Goal: Task Accomplishment & Management: Use online tool/utility

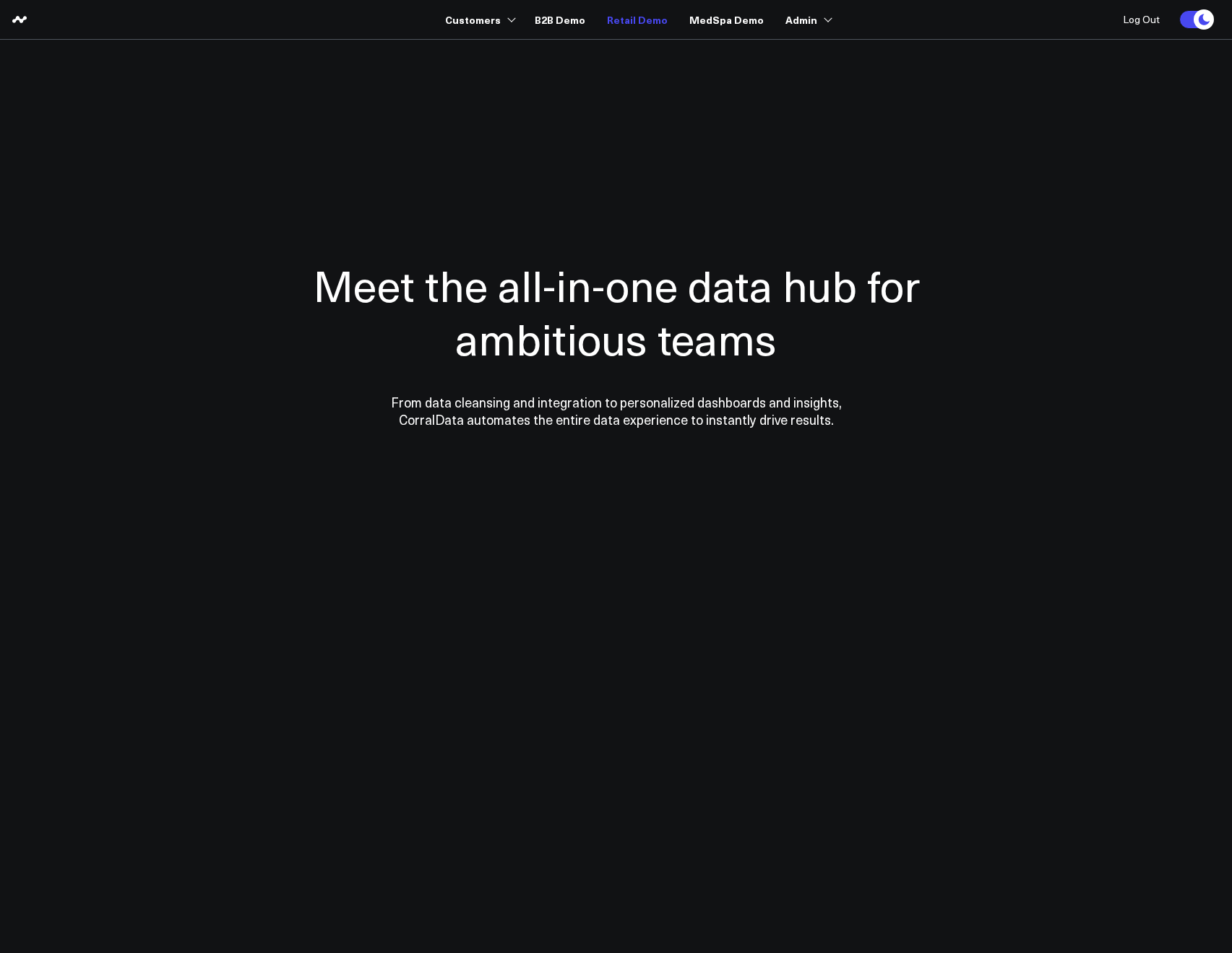
click at [623, 27] on link "Retail Demo" at bounding box center [637, 19] width 61 height 26
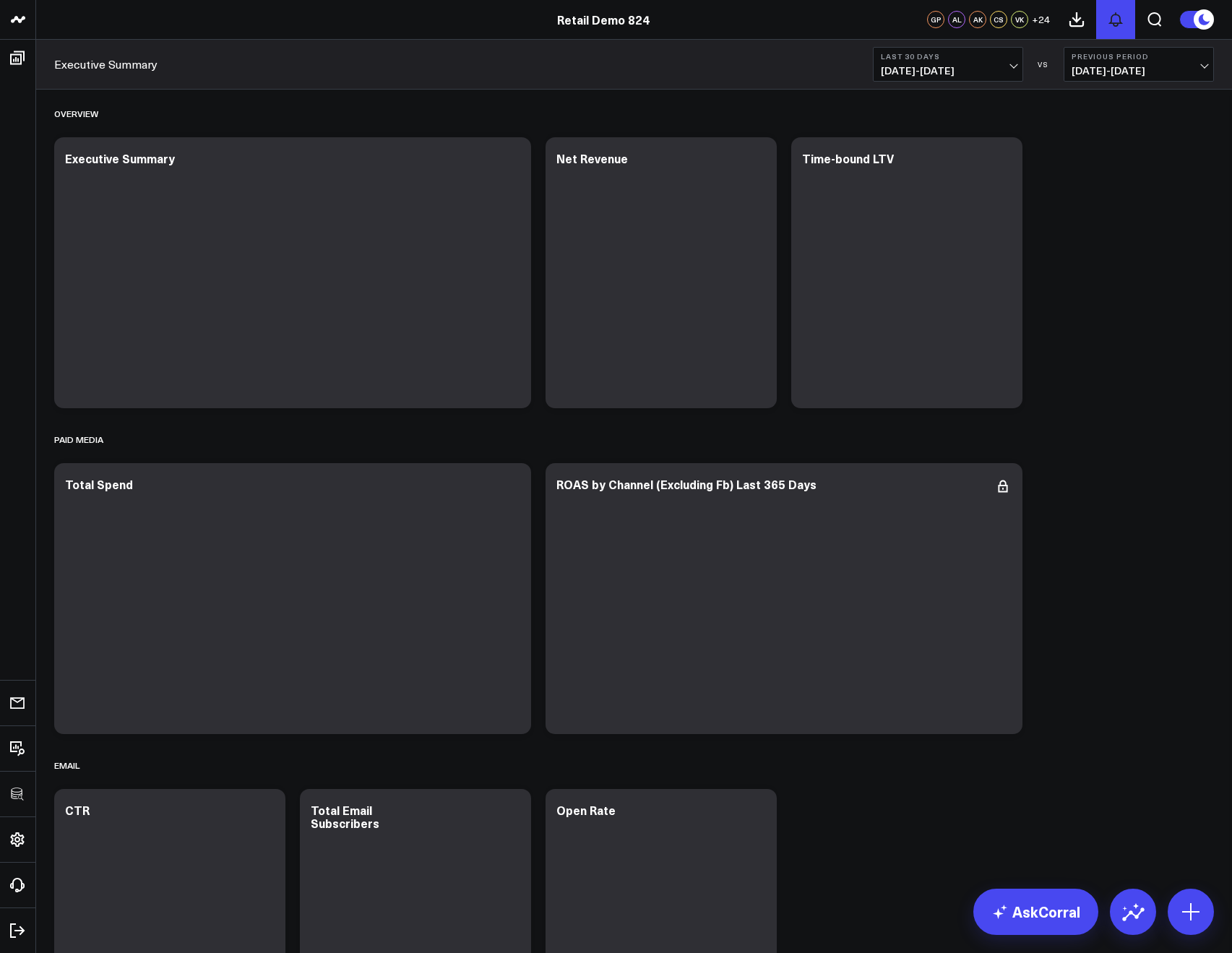
click at [1122, 13] on icon at bounding box center [1115, 19] width 17 height 17
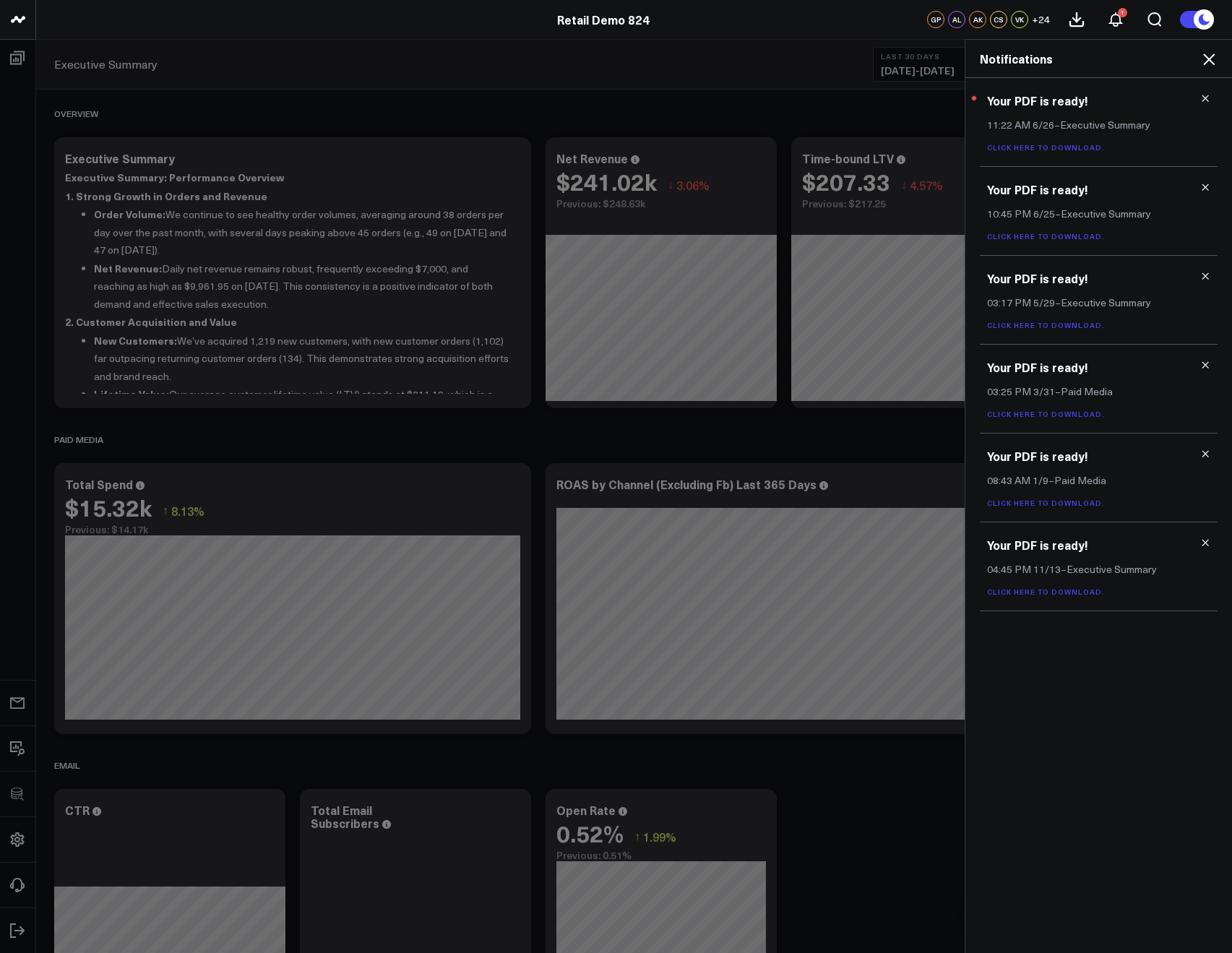
click at [1204, 58] on icon at bounding box center [1209, 59] width 17 height 17
